Goal: Information Seeking & Learning: Learn about a topic

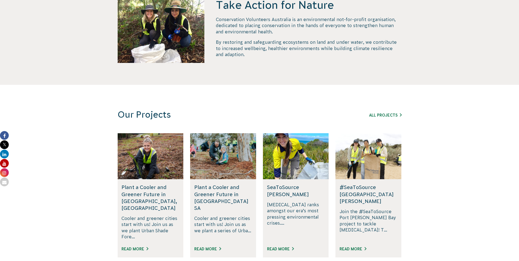
scroll to position [246, 0]
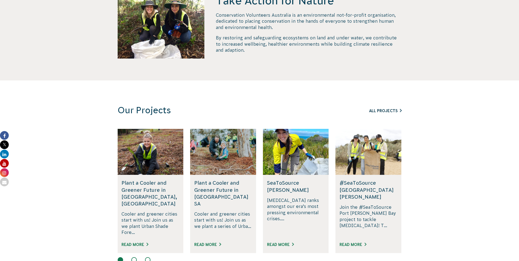
click at [386, 110] on link "All Projects" at bounding box center [385, 111] width 33 height 4
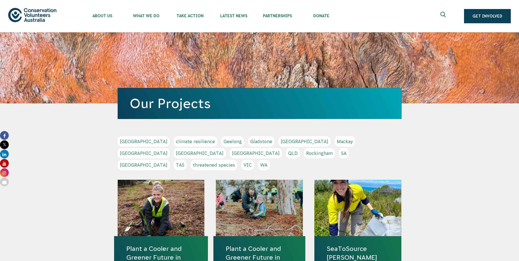
click at [169, 160] on link "[GEOGRAPHIC_DATA]" at bounding box center [144, 165] width 52 height 10
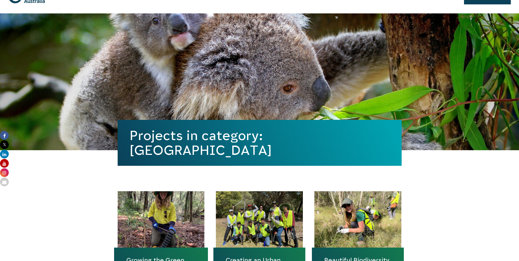
scroll to position [109, 0]
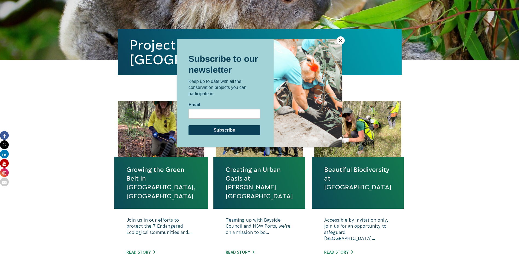
click at [340, 40] on button "Close" at bounding box center [340, 40] width 8 height 8
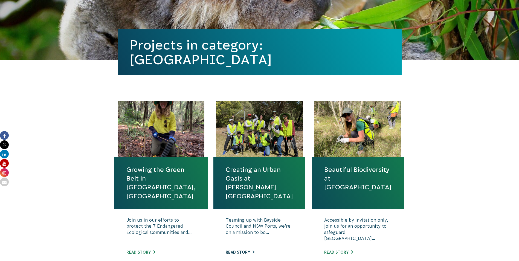
click at [241, 252] on link "Read story" at bounding box center [240, 252] width 29 height 4
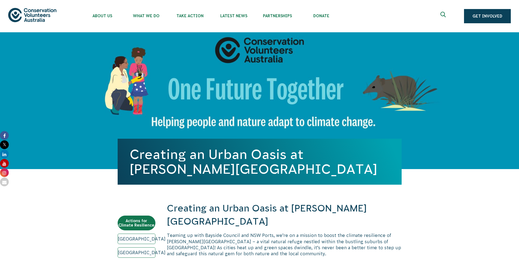
drag, startPoint x: 134, startPoint y: 153, endPoint x: 203, endPoint y: 169, distance: 71.2
click at [203, 169] on h1 "Creating an Urban Oasis at Sir Joseph Banks Park" at bounding box center [260, 162] width 260 height 30
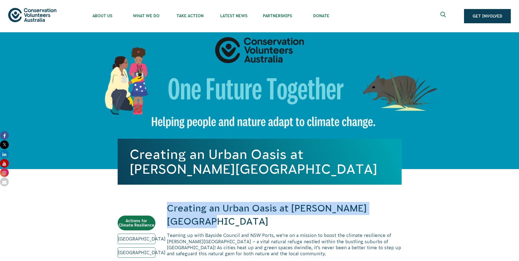
drag, startPoint x: 168, startPoint y: 208, endPoint x: 405, endPoint y: 208, distance: 236.7
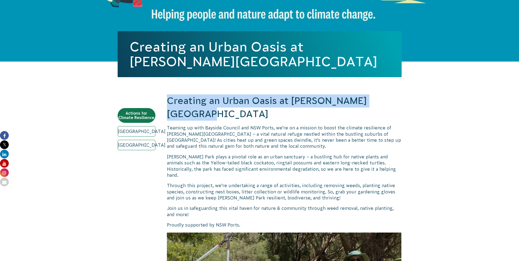
scroll to position [109, 0]
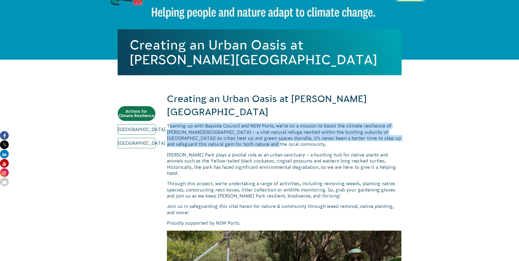
drag, startPoint x: 169, startPoint y: 112, endPoint x: 367, endPoint y: 131, distance: 198.8
click at [367, 131] on p "Teaming up with Bayside Council and NSW Ports, we’re on a mission to boost the …" at bounding box center [284, 135] width 235 height 25
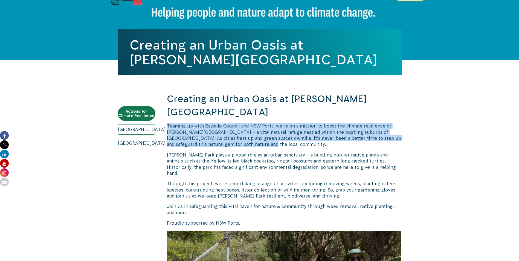
drag, startPoint x: 235, startPoint y: 132, endPoint x: 166, endPoint y: 113, distance: 71.8
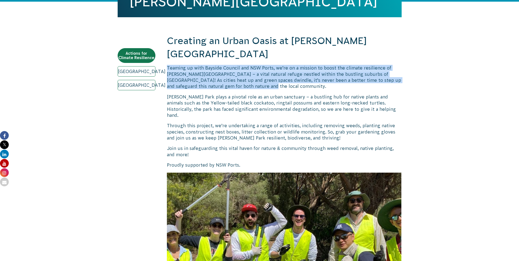
scroll to position [166, 0]
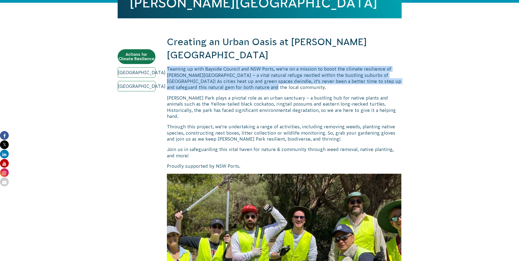
click at [233, 77] on p "Teaming up with Bayside Council and NSW Ports, we’re on a mission to boost the …" at bounding box center [284, 78] width 235 height 25
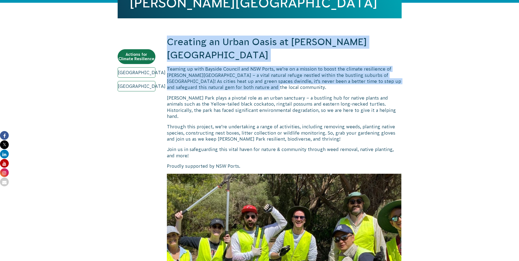
drag, startPoint x: 236, startPoint y: 75, endPoint x: 163, endPoint y: 30, distance: 86.6
click at [252, 76] on p "Teaming up with Bayside Council and NSW Ports, we’re on a mission to boost the …" at bounding box center [284, 78] width 235 height 25
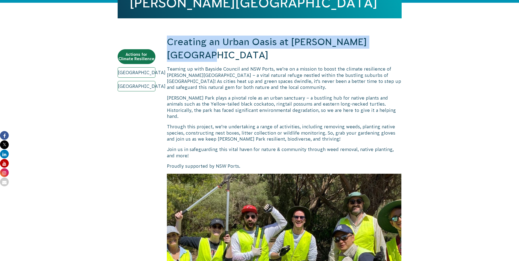
drag, startPoint x: 167, startPoint y: 41, endPoint x: 420, endPoint y: 43, distance: 252.9
drag, startPoint x: 420, startPoint y: 43, endPoint x: 400, endPoint y: 45, distance: 19.5
click at [397, 45] on h2 "Creating an Urban Oasis at Sir Joseph Banks Park" at bounding box center [284, 49] width 235 height 26
drag, startPoint x: 391, startPoint y: 41, endPoint x: 168, endPoint y: 45, distance: 222.6
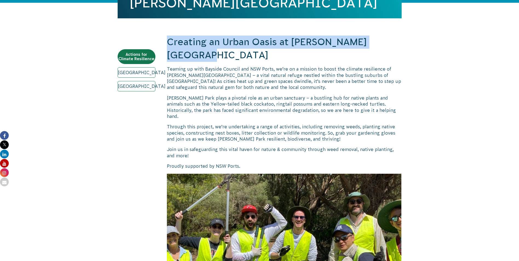
click at [168, 45] on h2 "Creating an Urban Oasis at Sir Joseph Banks Park" at bounding box center [284, 49] width 235 height 26
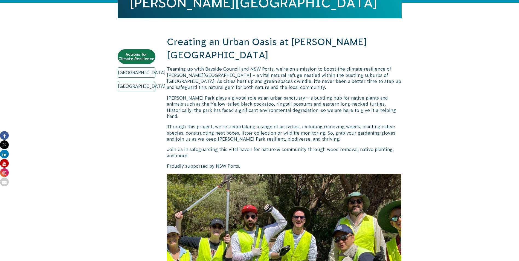
drag, startPoint x: 168, startPoint y: 45, endPoint x: 167, endPoint y: 55, distance: 10.2
click at [167, 66] on p "Teaming up with Bayside Council and NSW Ports, we’re on a mission to boost the …" at bounding box center [284, 78] width 235 height 25
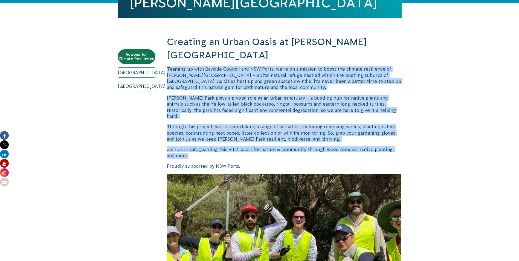
drag, startPoint x: 167, startPoint y: 55, endPoint x: 359, endPoint y: 141, distance: 209.9
click at [189, 146] on p "Join us in safeguarding this vital haven for nature & community through weed re…" at bounding box center [284, 152] width 235 height 12
click at [176, 146] on p "Join us in safeguarding this vital haven for nature & community through weed re…" at bounding box center [284, 152] width 235 height 12
click at [179, 146] on p "Join us in safeguarding this vital haven for nature & community through weed re…" at bounding box center [284, 152] width 235 height 12
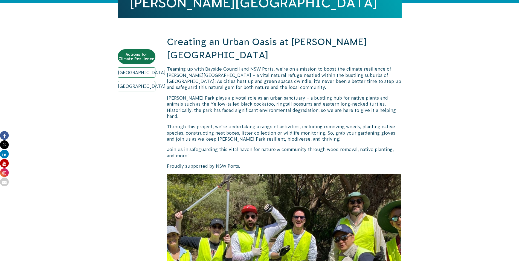
click at [179, 146] on p "Join us in safeguarding this vital haven for nature & community through weed re…" at bounding box center [284, 152] width 235 height 12
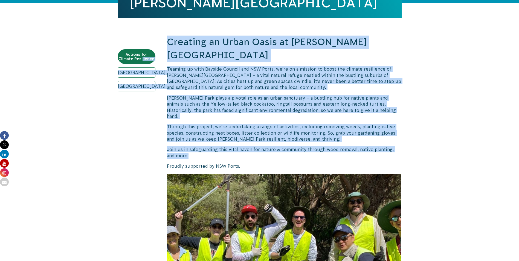
drag, startPoint x: 179, startPoint y: 142, endPoint x: 150, endPoint y: 21, distance: 124.5
drag, startPoint x: 150, startPoint y: 21, endPoint x: 174, endPoint y: 56, distance: 42.5
click at [174, 66] on p "Teaming up with Bayside Council and NSW Ports, we’re on a mission to boost the …" at bounding box center [284, 78] width 235 height 25
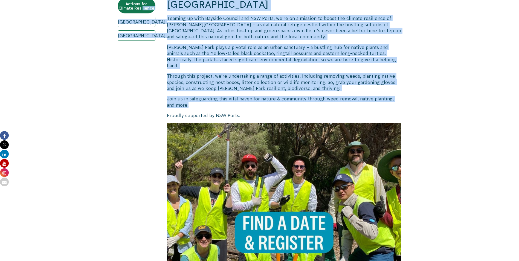
scroll to position [205, 0]
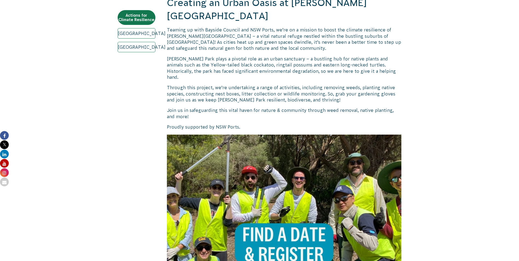
click at [201, 124] on p "Proudly supported by NSW Ports." at bounding box center [284, 127] width 235 height 6
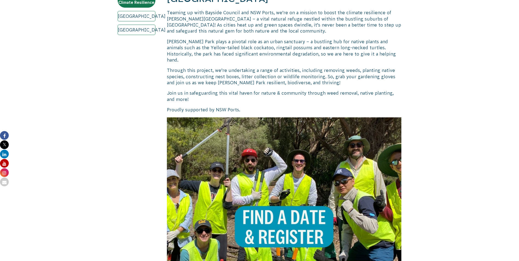
scroll to position [147, 0]
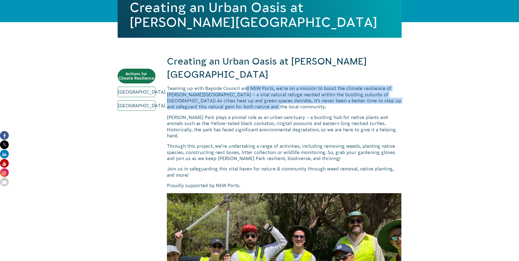
drag, startPoint x: 243, startPoint y: 78, endPoint x: 248, endPoint y: 91, distance: 14.0
click at [248, 91] on p "Teaming up with Bayside Council and NSW Ports, we’re on a mission to boost the …" at bounding box center [284, 97] width 235 height 25
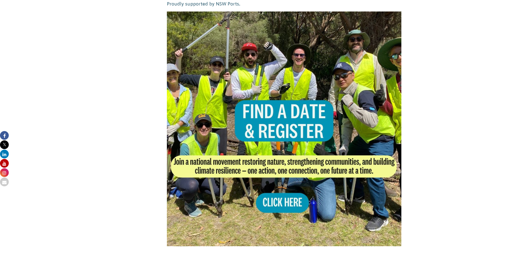
scroll to position [420, 0]
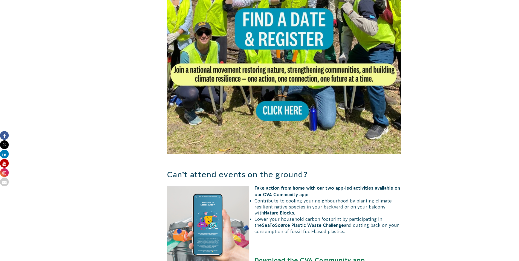
click at [290, 96] on img at bounding box center [284, 37] width 235 height 235
